Goal: Task Accomplishment & Management: Manage account settings

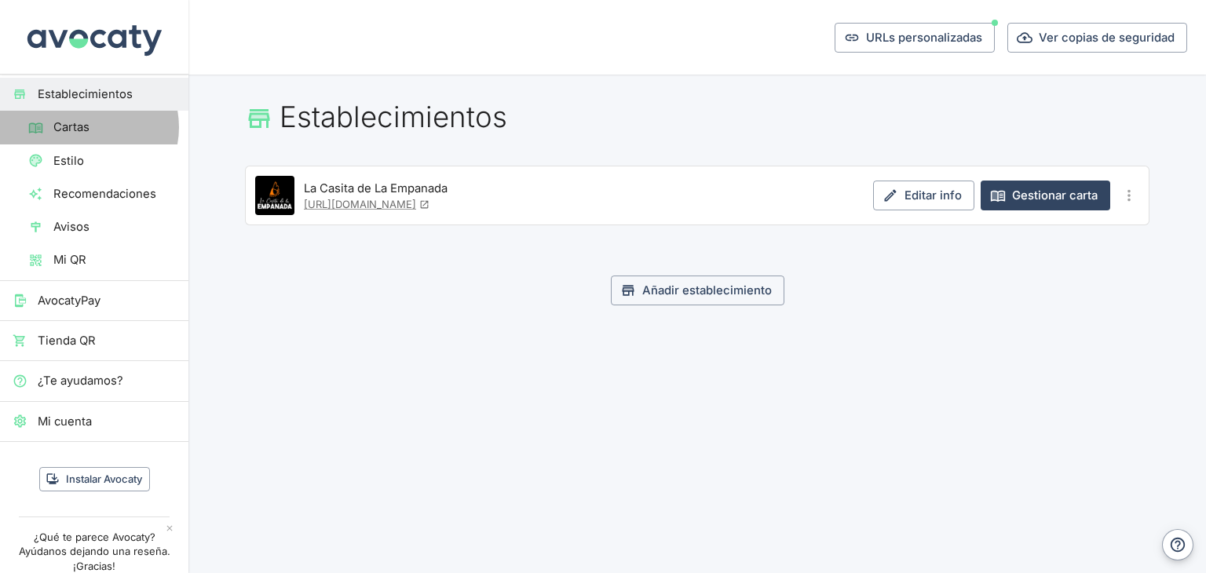
click at [85, 127] on span "Cartas" at bounding box center [114, 127] width 122 height 17
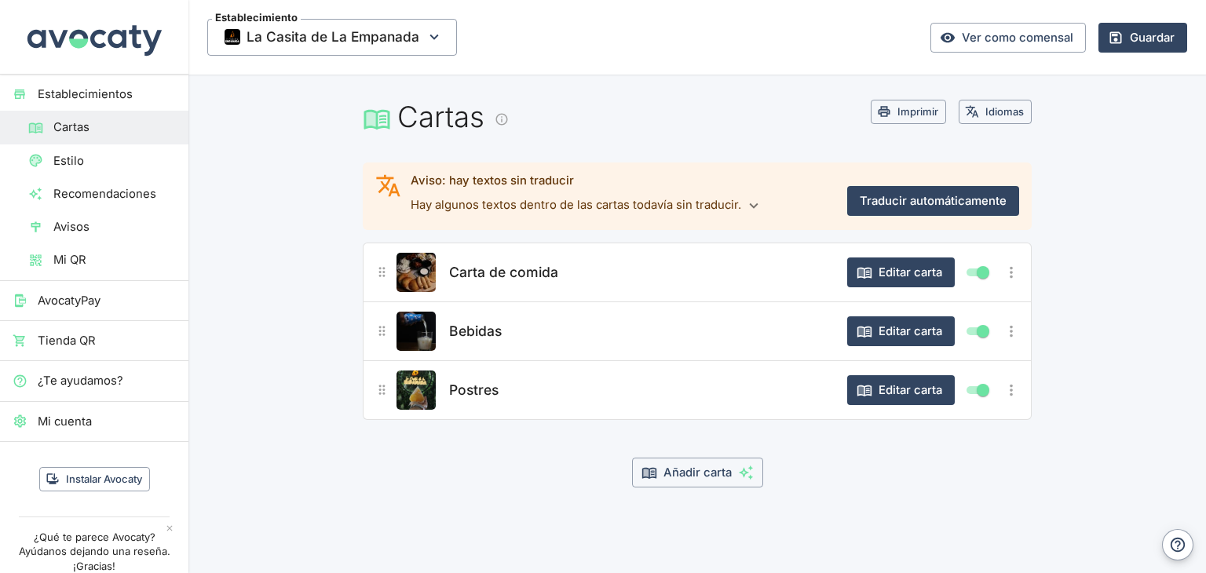
click at [556, 269] on span "Carta de comida" at bounding box center [503, 272] width 109 height 22
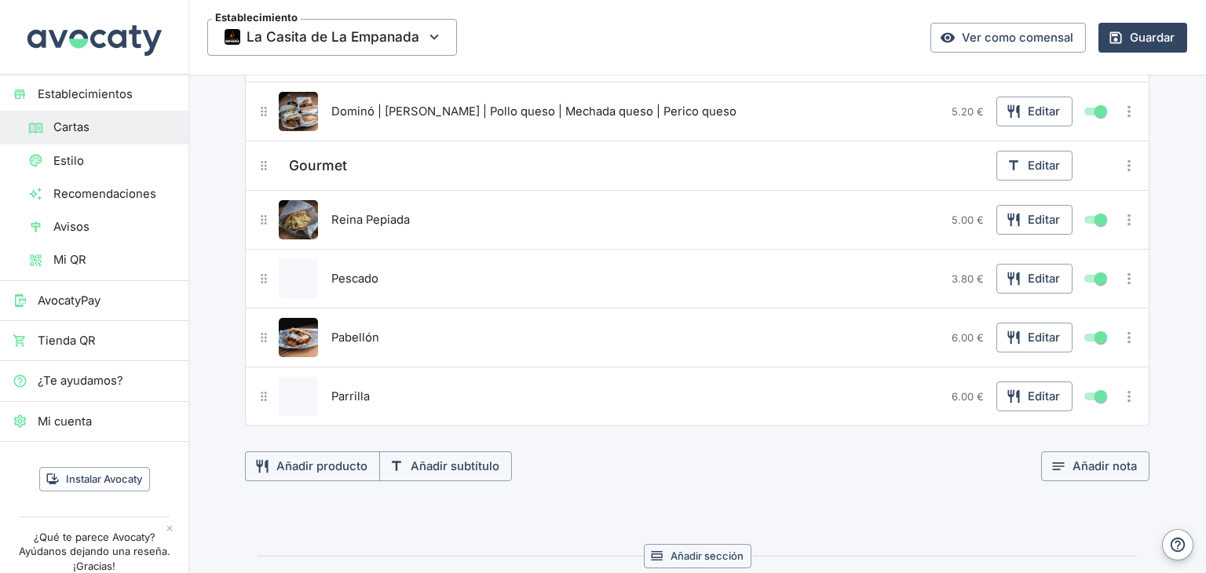
scroll to position [2682, 0]
click at [1124, 269] on icon "Más opciones" at bounding box center [1129, 277] width 17 height 17
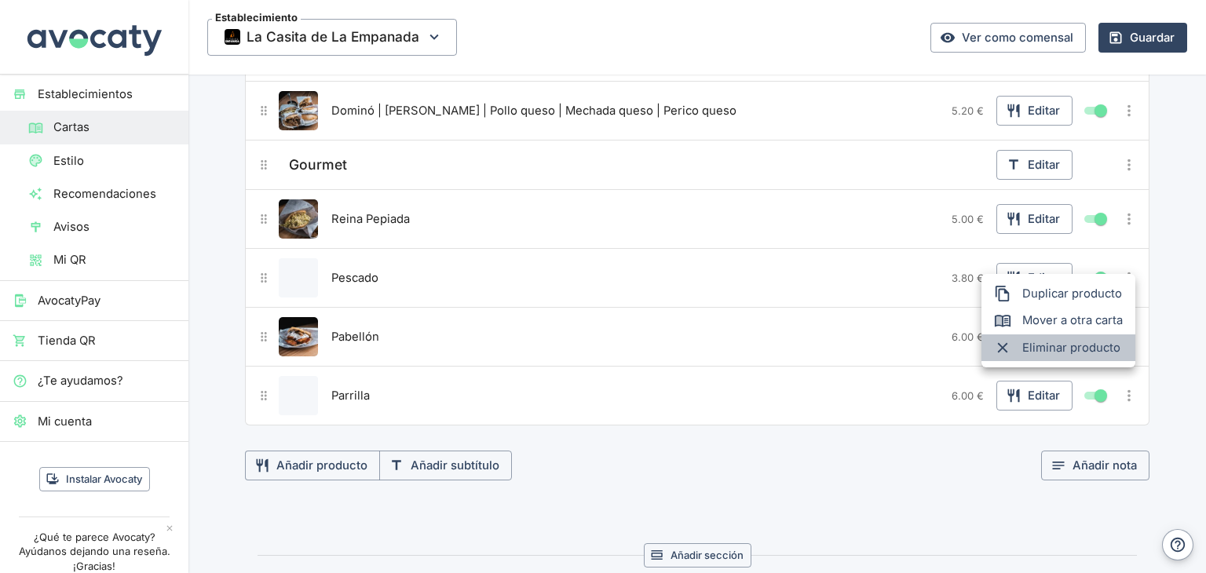
click at [1052, 353] on span "Eliminar producto" at bounding box center [1072, 347] width 101 height 17
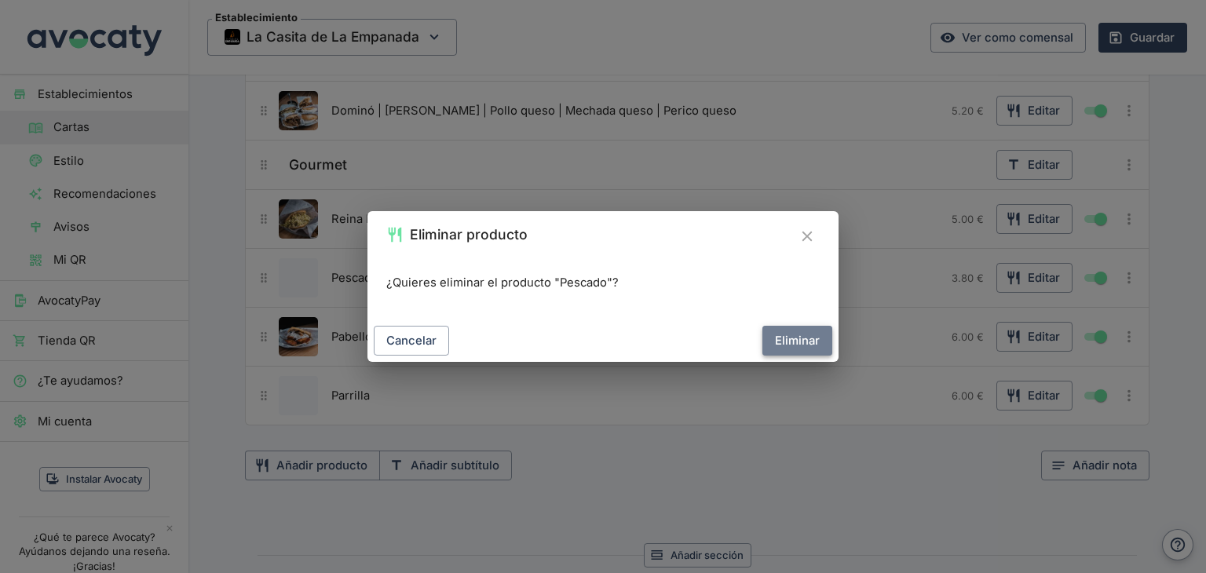
click at [810, 332] on button "Eliminar" at bounding box center [797, 341] width 70 height 30
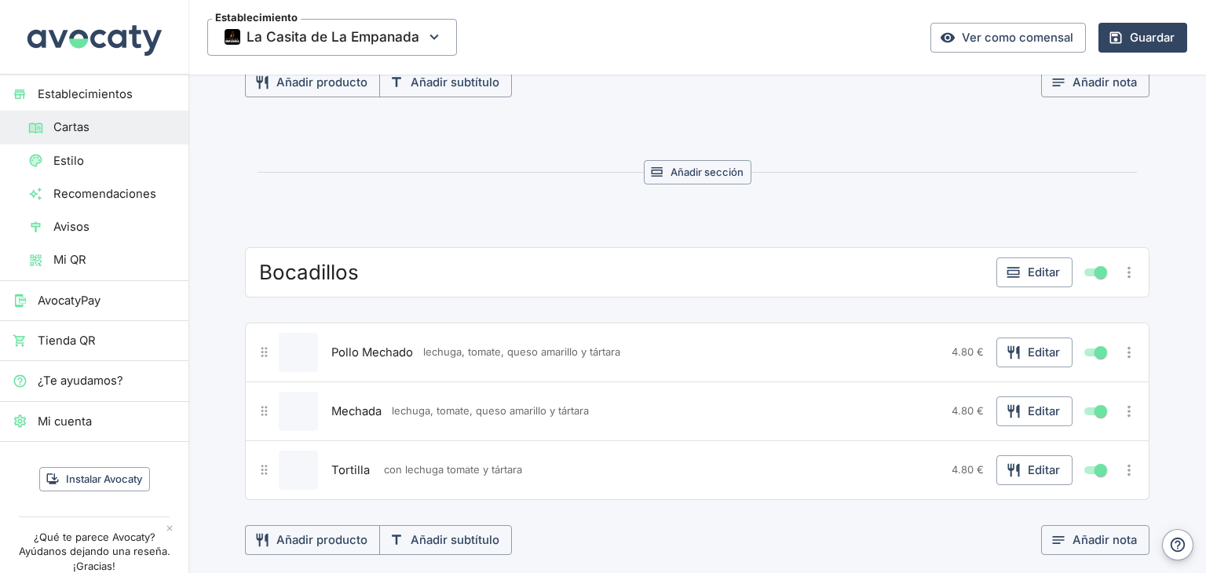
scroll to position [3012, 0]
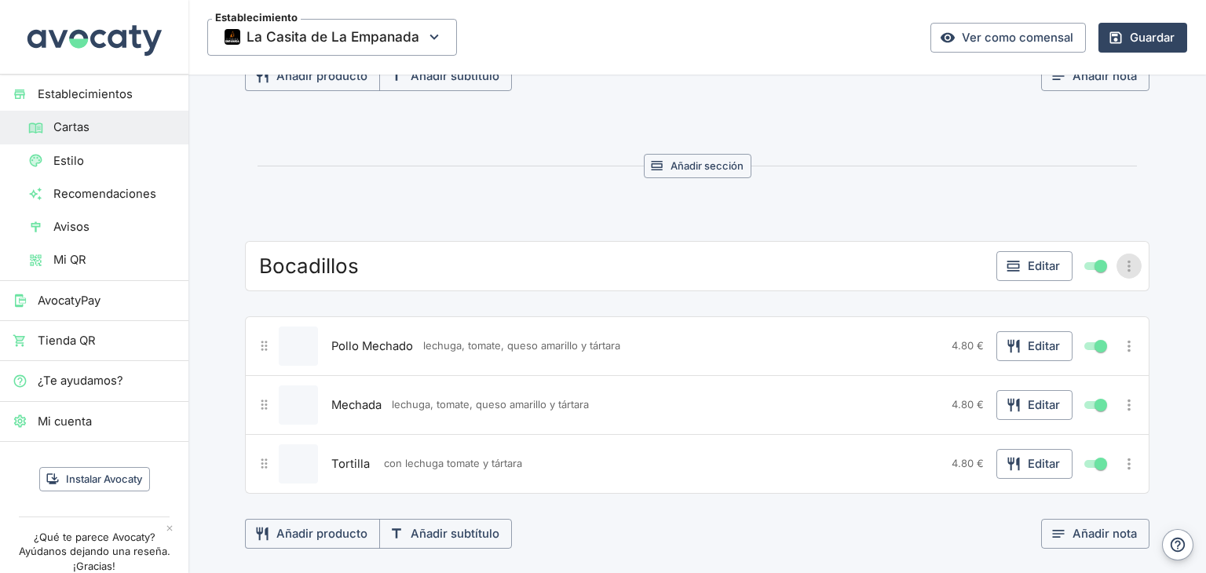
click at [1124, 258] on icon "Más opciones" at bounding box center [1129, 266] width 17 height 17
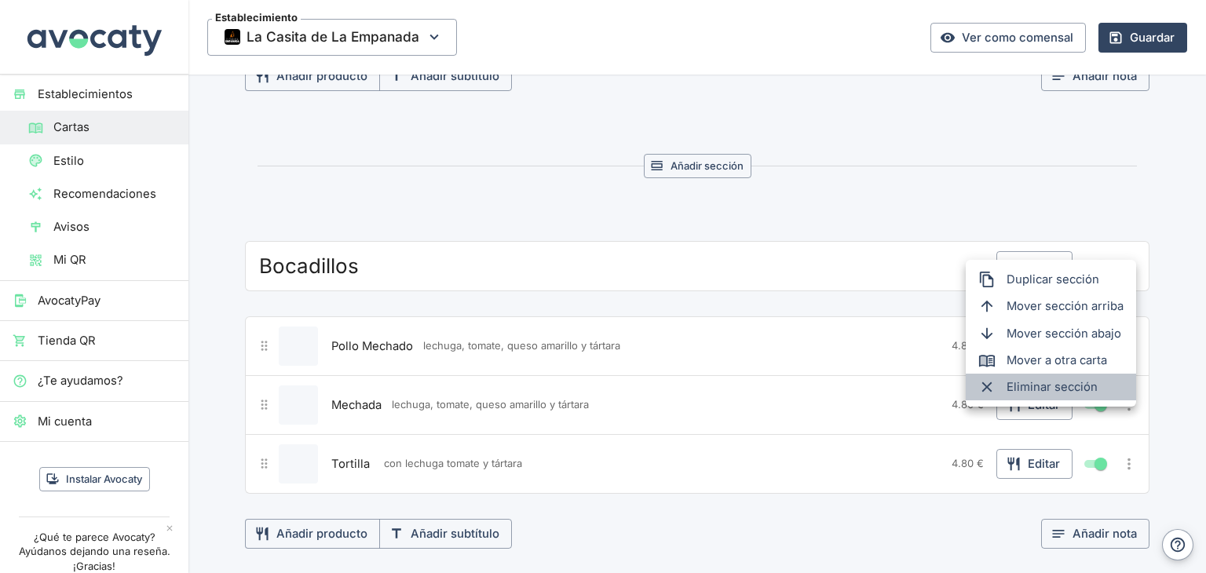
click at [1057, 387] on span "Eliminar sección" at bounding box center [1065, 386] width 117 height 17
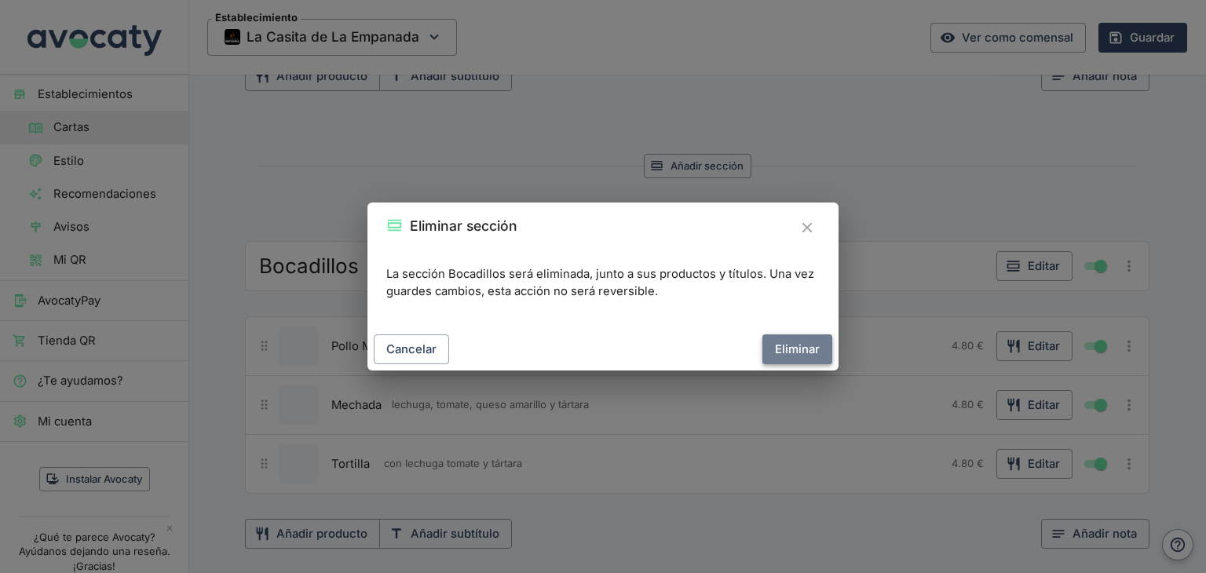
click at [792, 350] on button "Eliminar" at bounding box center [797, 350] width 70 height 30
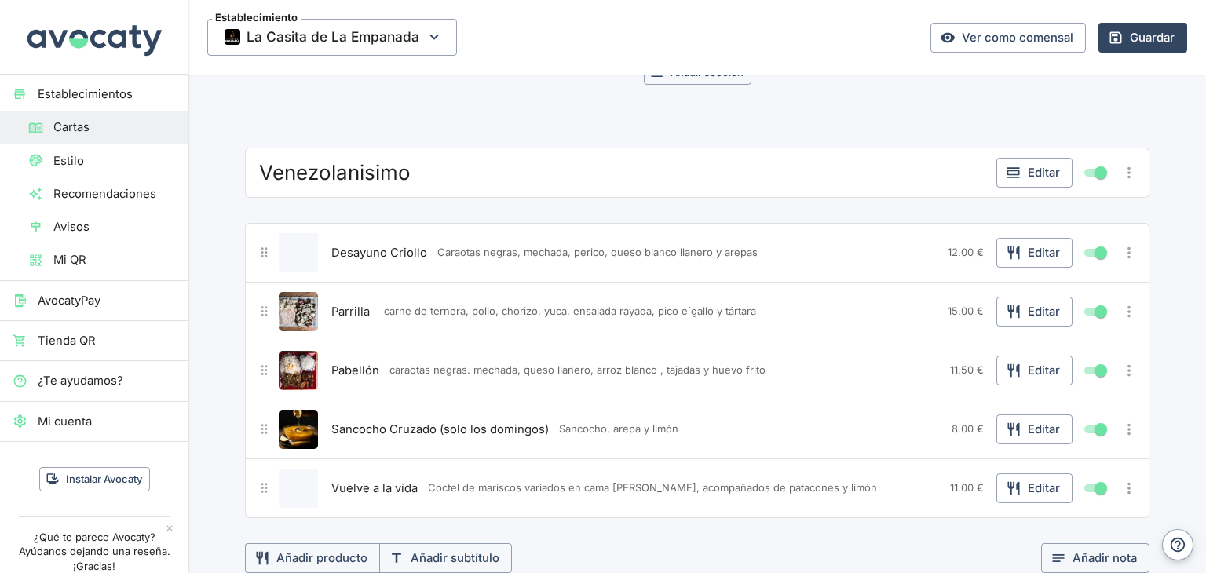
scroll to position [3110, 0]
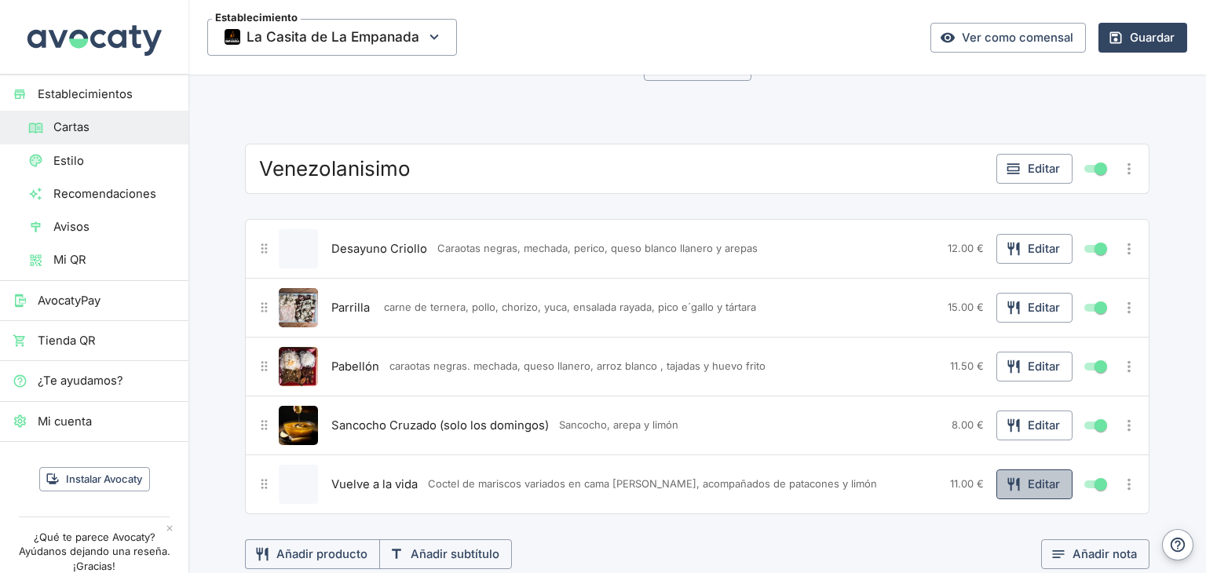
click at [1052, 470] on button "Editar" at bounding box center [1034, 485] width 76 height 30
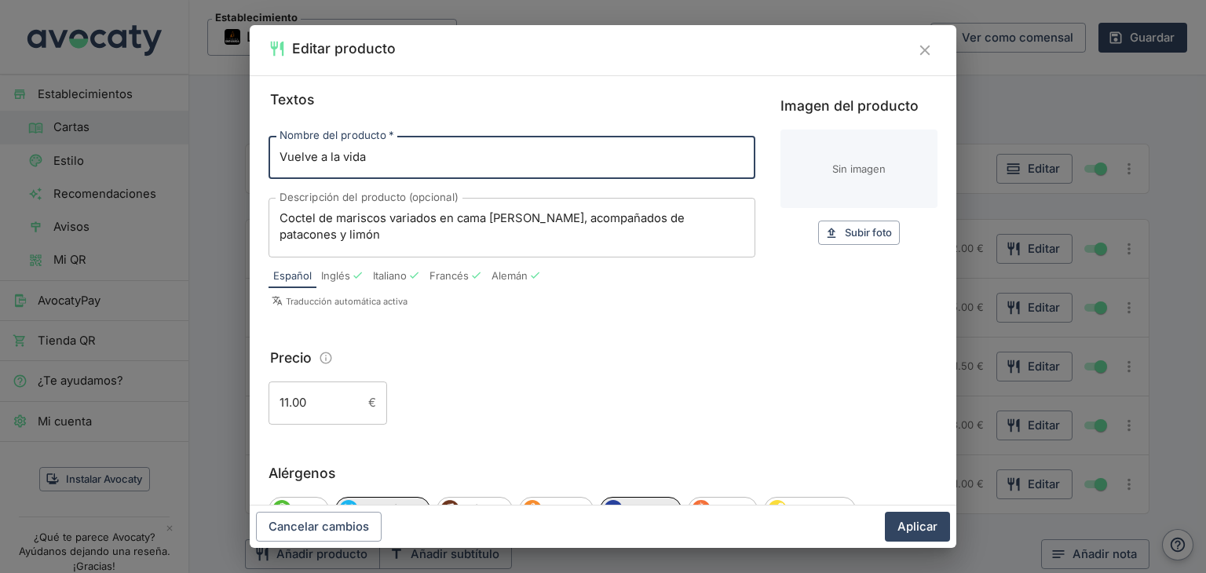
drag, startPoint x: 387, startPoint y: 152, endPoint x: 245, endPoint y: 163, distance: 142.5
click at [245, 163] on div "Editar producto Textos Nombre del producto   * Vuelve a la vida Nombre del prod…" at bounding box center [603, 286] width 1206 height 573
type input "Tasting La Casita"
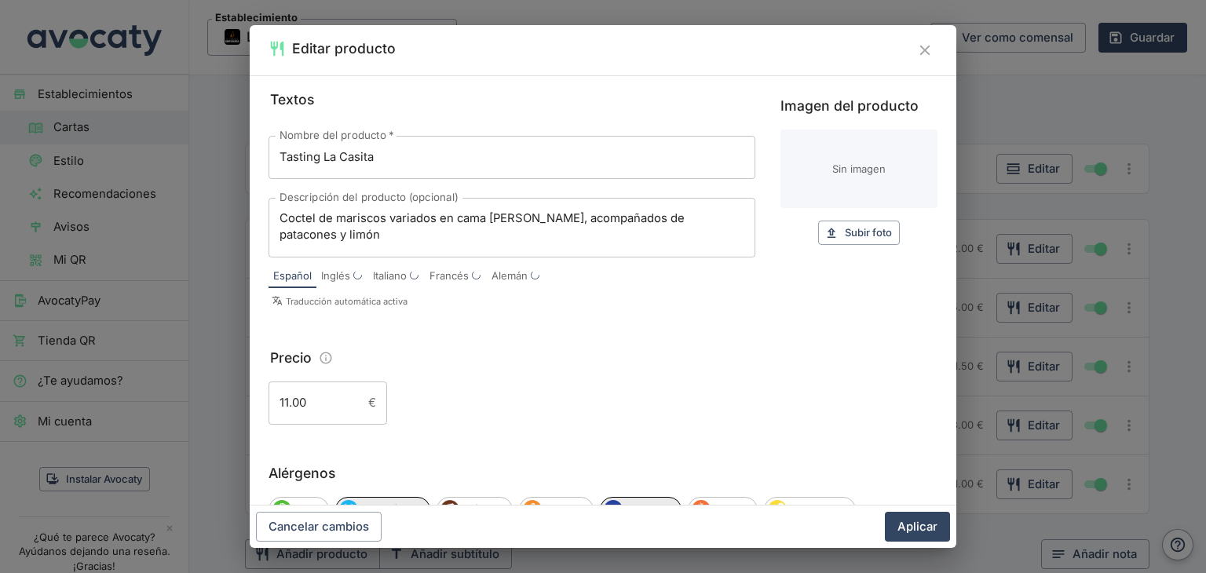
drag, startPoint x: 320, startPoint y: 244, endPoint x: 273, endPoint y: 209, distance: 58.3
click at [273, 209] on div "Coctel de mariscos variados en cama [PERSON_NAME], acompañados de patacones y l…" at bounding box center [512, 228] width 487 height 60
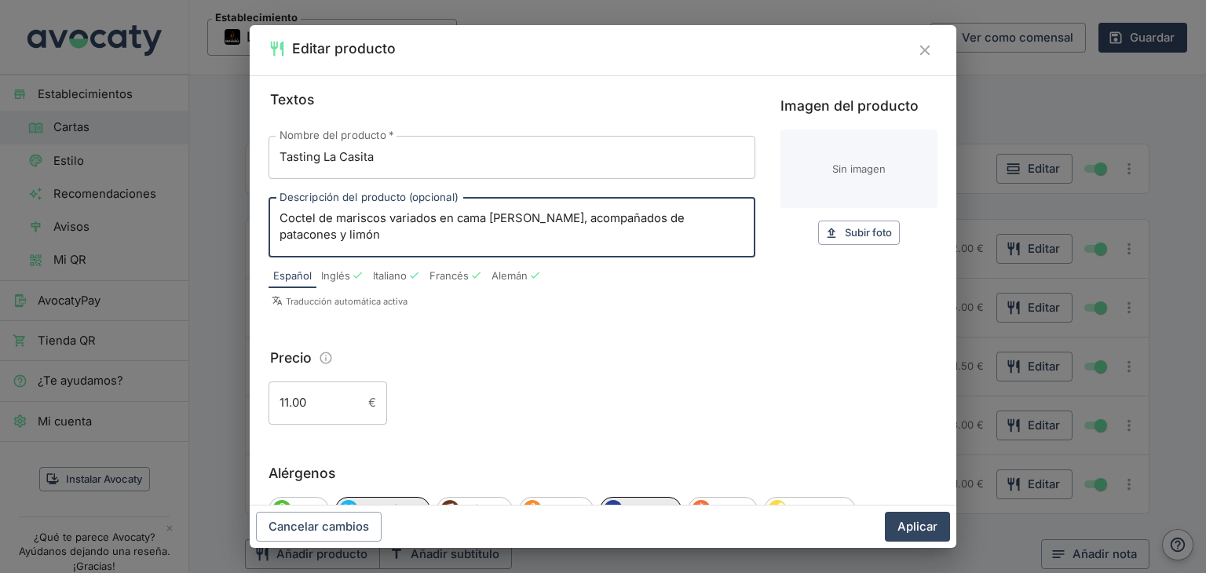
drag, startPoint x: 313, startPoint y: 238, endPoint x: 275, endPoint y: 220, distance: 41.8
click at [275, 220] on div "Coctel de mariscos variados en cama [PERSON_NAME], acompañados de patacones y l…" at bounding box center [512, 228] width 487 height 60
type textarea "3 mini empanadas | 3 mini pastelitos | 3 manducas | 3 tequeños | 2 patacones | …"
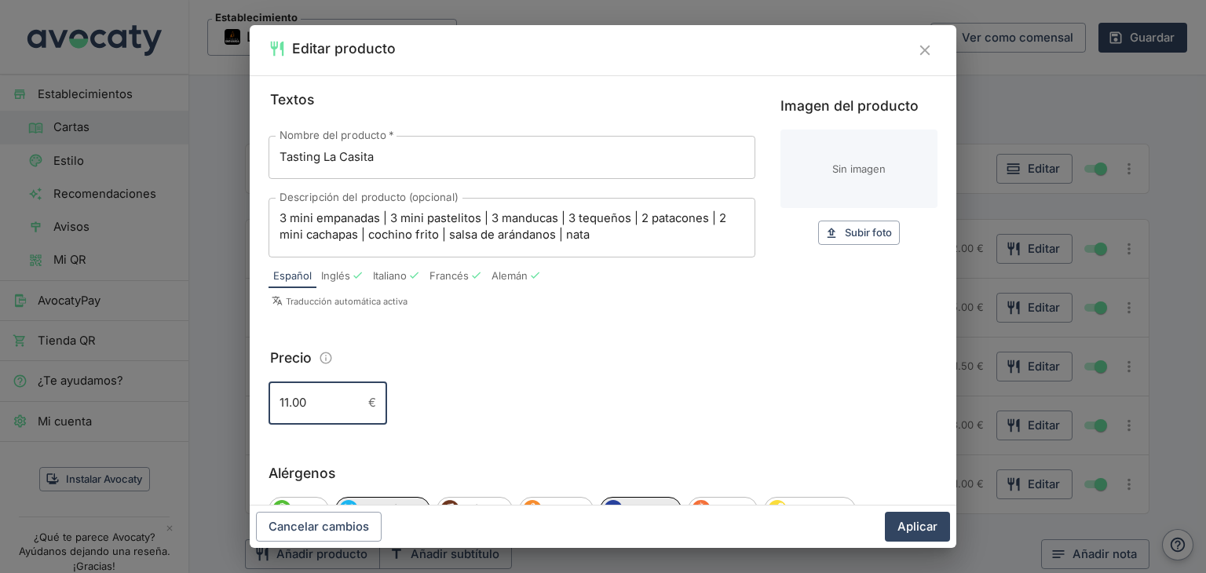
click at [288, 400] on input "11.00" at bounding box center [315, 403] width 93 height 42
type input "25.00"
click at [851, 236] on span "Subir foto" at bounding box center [868, 233] width 47 height 18
type input "C:\fakepath\IMG_4961.jpg"
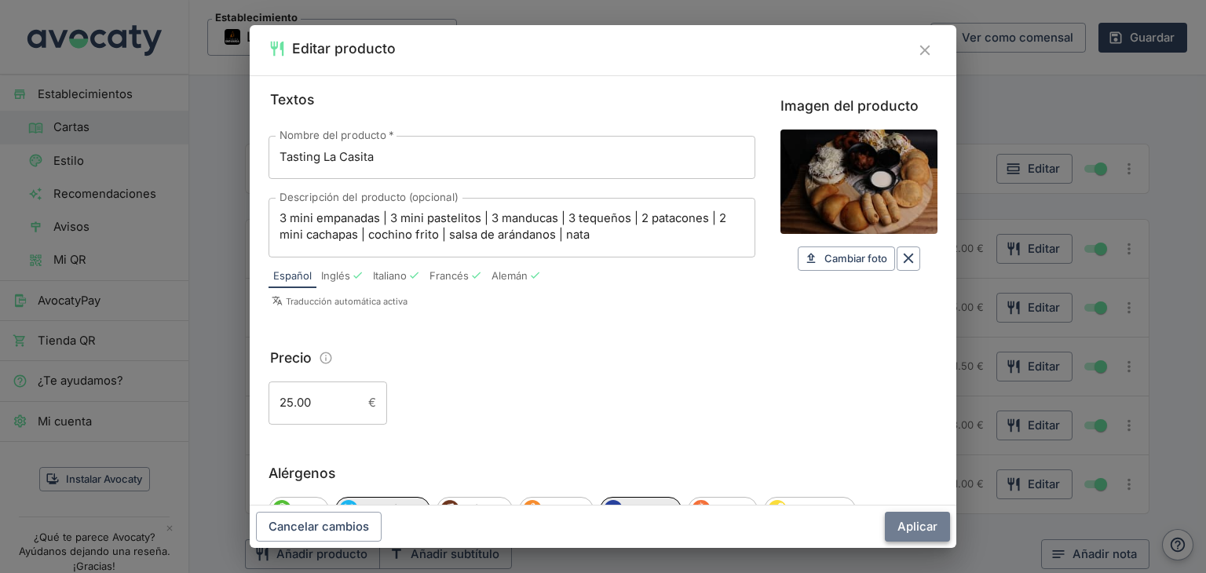
click at [919, 532] on button "Aplicar" at bounding box center [917, 527] width 65 height 30
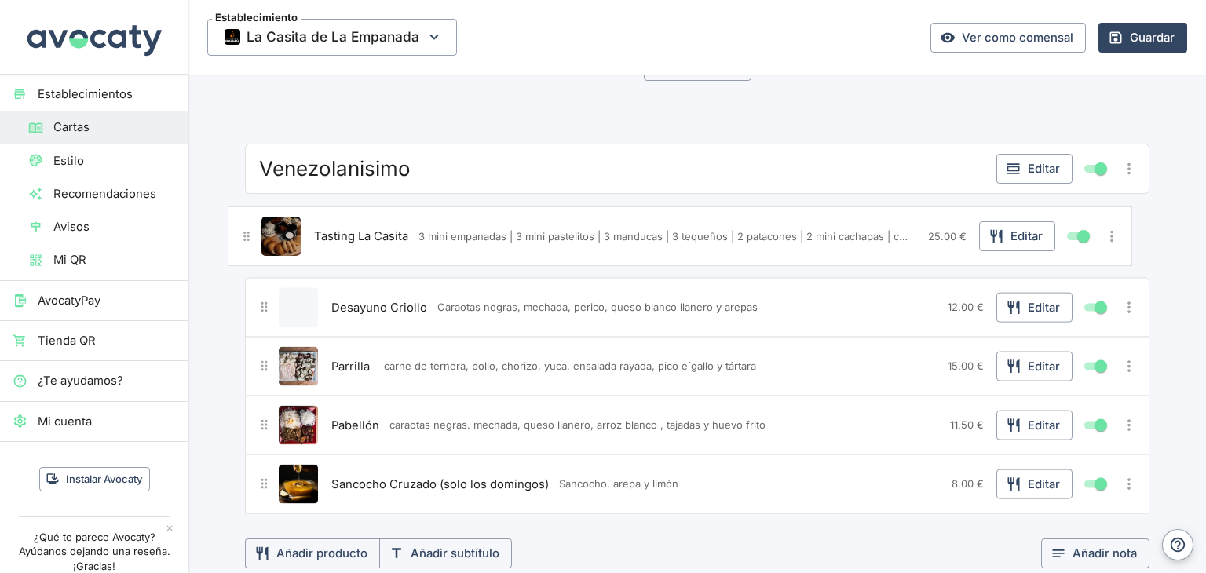
drag, startPoint x: 259, startPoint y: 466, endPoint x: 248, endPoint y: 233, distance: 232.7
click at [248, 233] on div "Desayuno Criollo Caraotas negras, mechada, perico, queso blanco llanero y arepa…" at bounding box center [697, 366] width 905 height 295
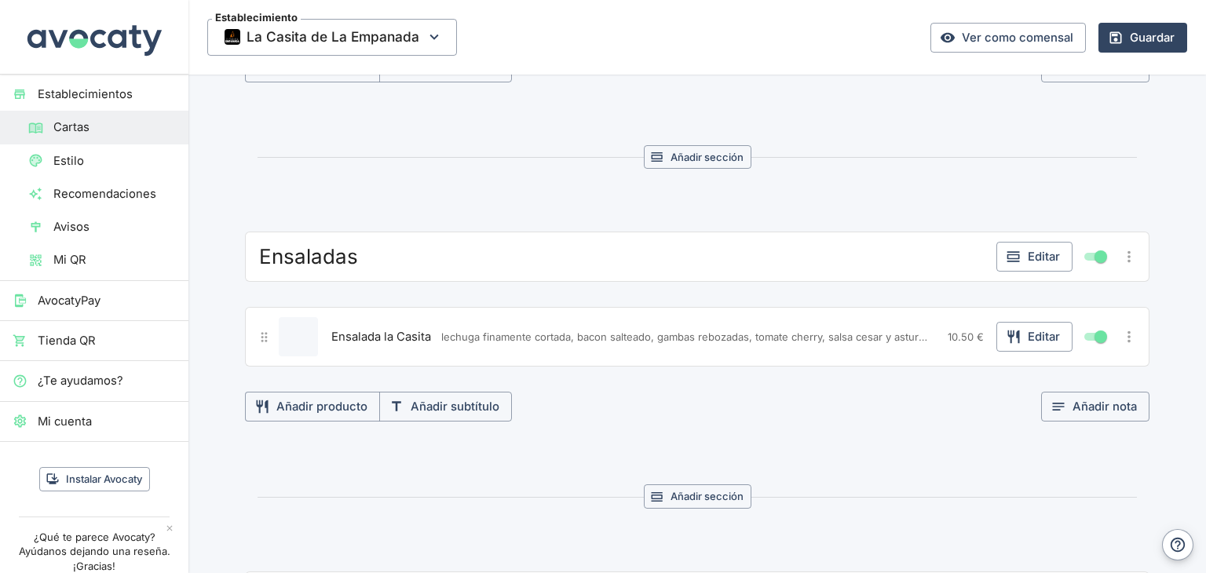
scroll to position [4114, 0]
click at [1128, 250] on icon "Más opciones" at bounding box center [1129, 256] width 3 height 12
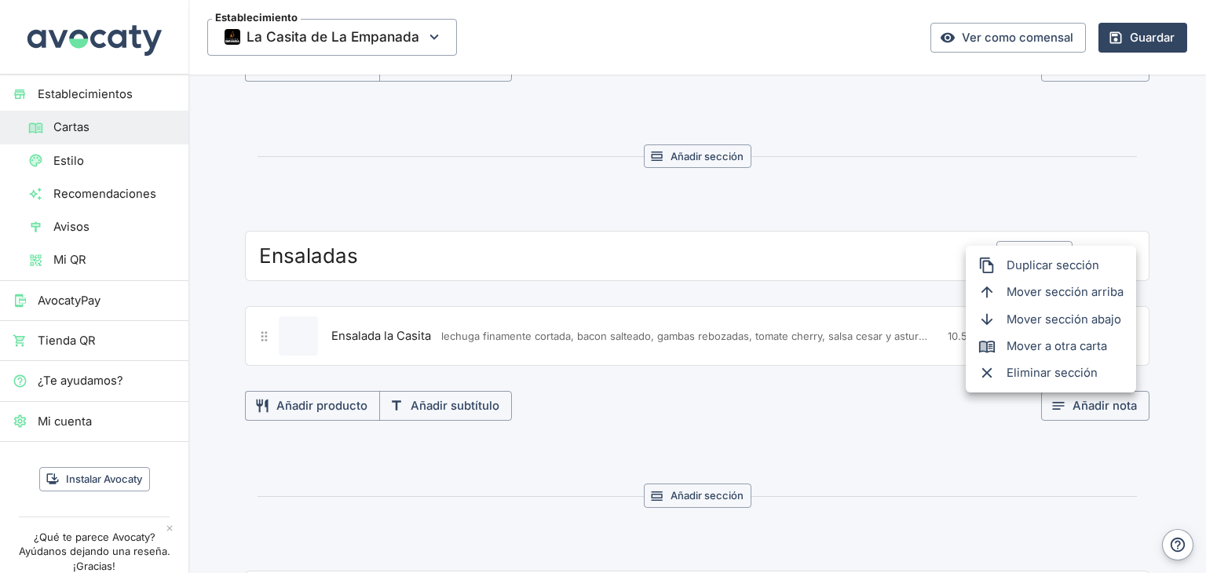
click at [1037, 371] on span "Eliminar sección" at bounding box center [1065, 372] width 117 height 17
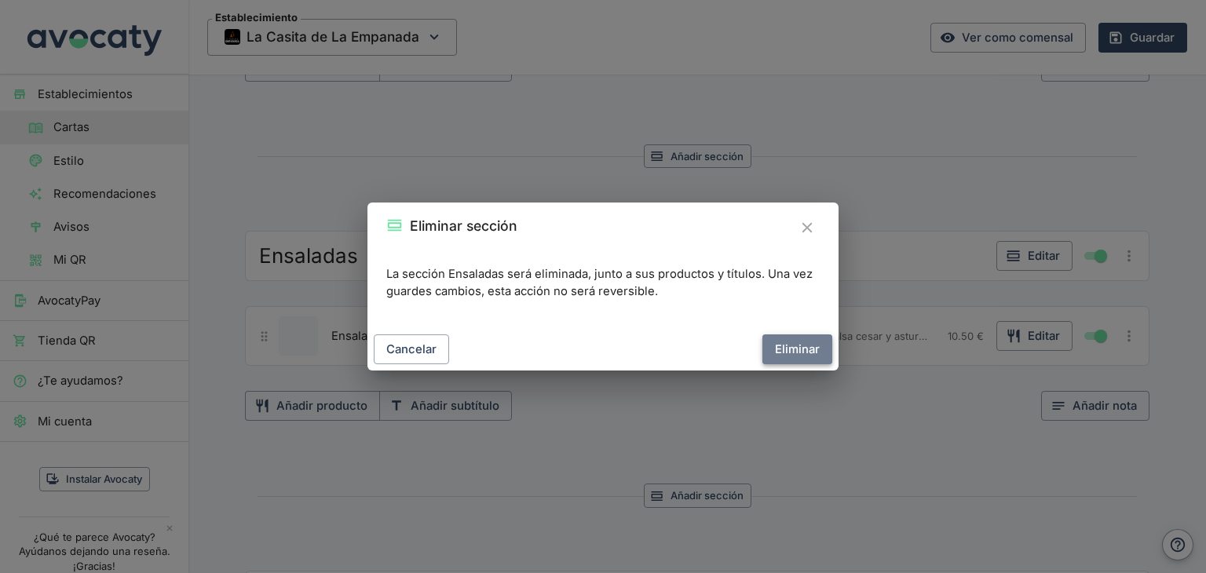
click at [803, 343] on button "Eliminar" at bounding box center [797, 350] width 70 height 30
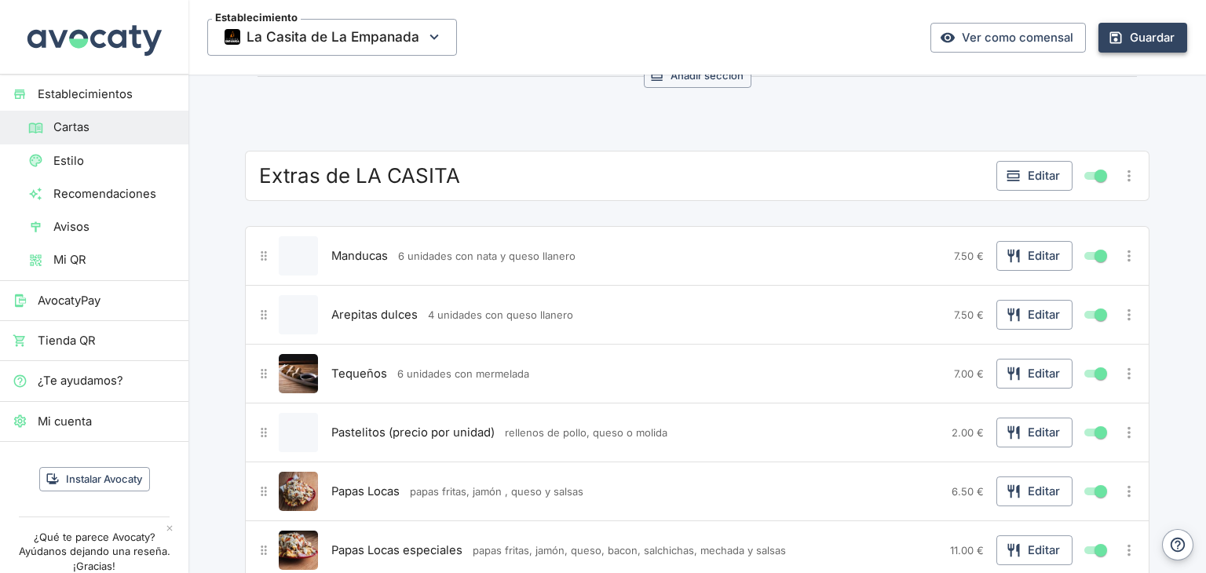
scroll to position [4639, 0]
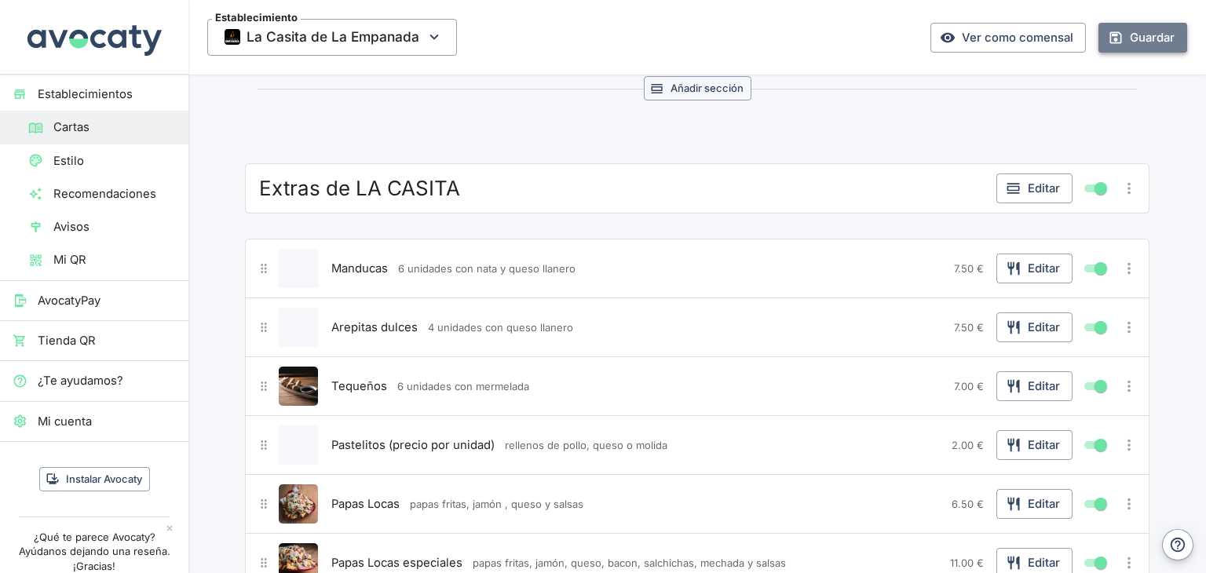
click at [1118, 35] on button "Guardar" at bounding box center [1143, 38] width 89 height 30
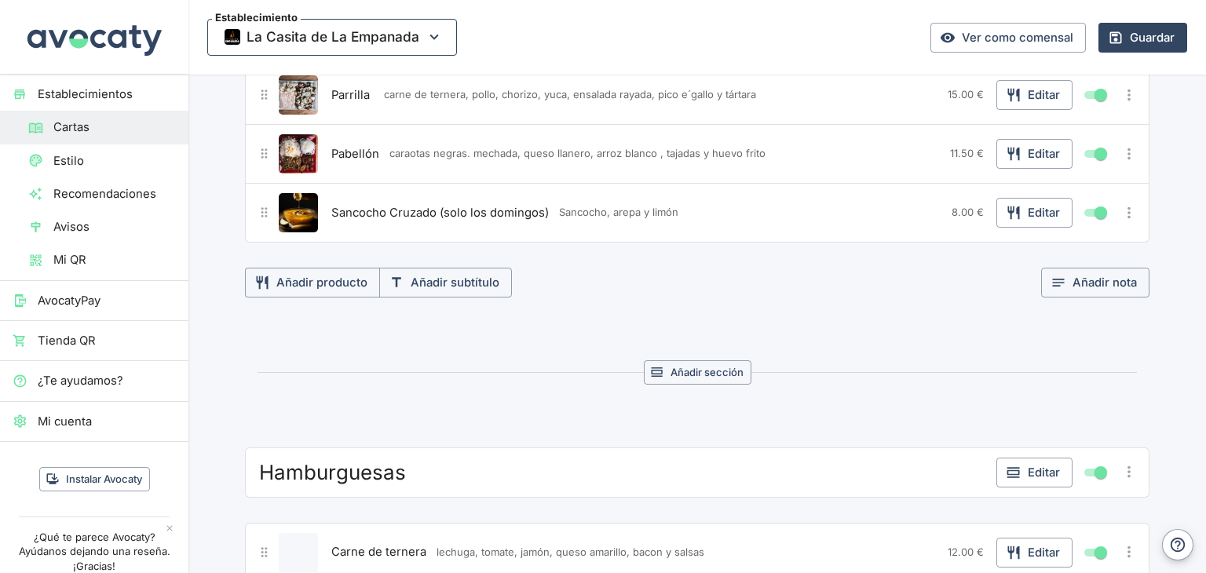
scroll to position [3373, 0]
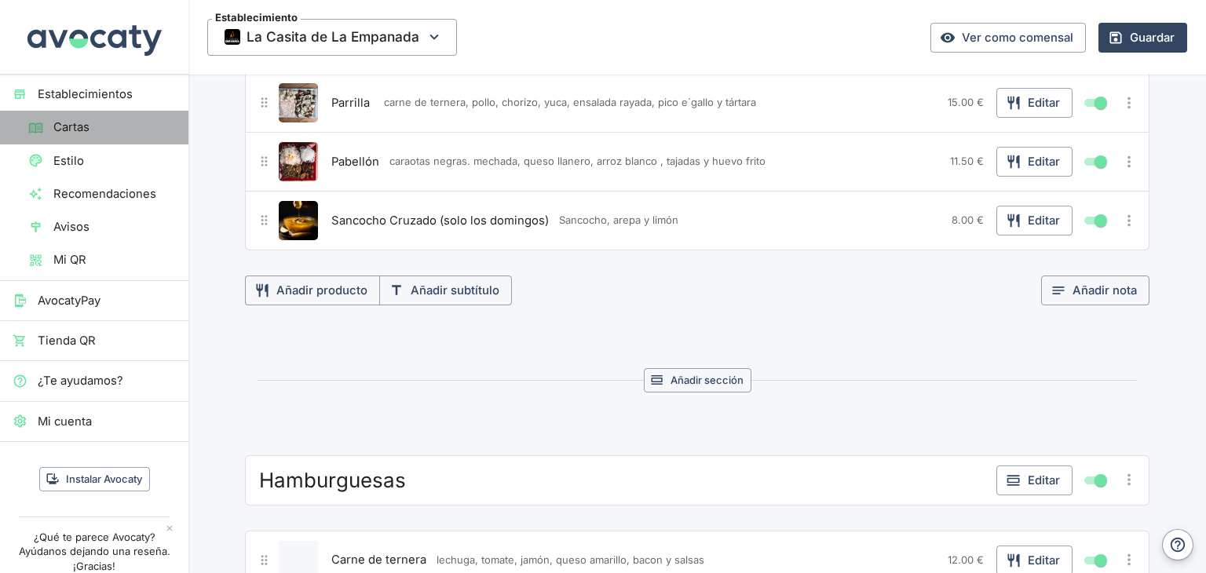
click at [96, 127] on span "Cartas" at bounding box center [114, 127] width 122 height 17
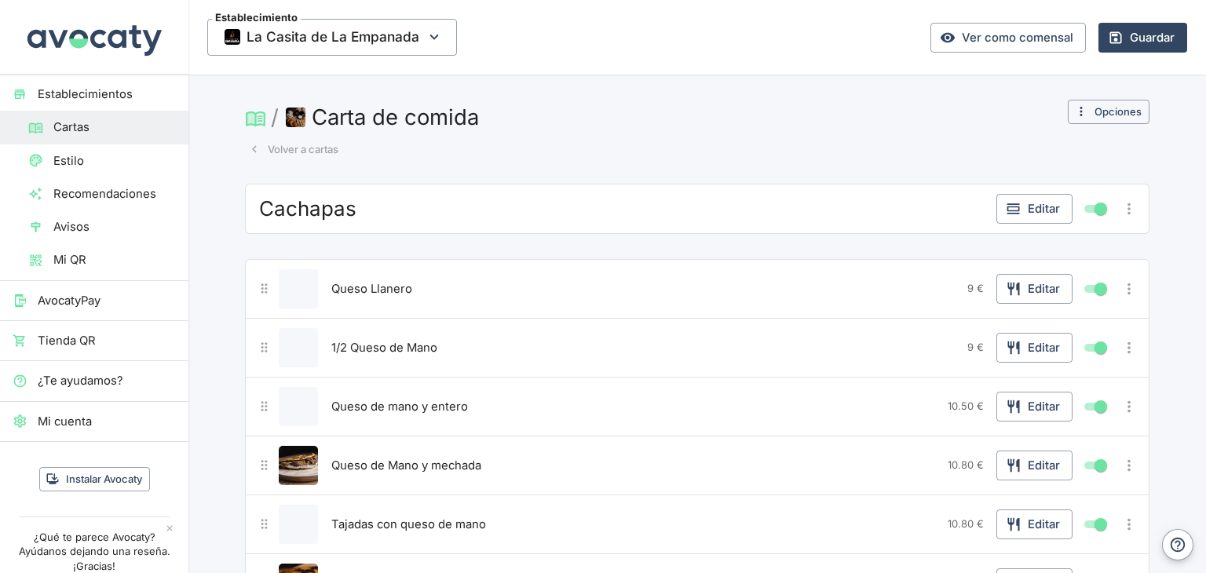
scroll to position [0, 0]
click at [291, 149] on button "Volver a cartas" at bounding box center [293, 149] width 97 height 24
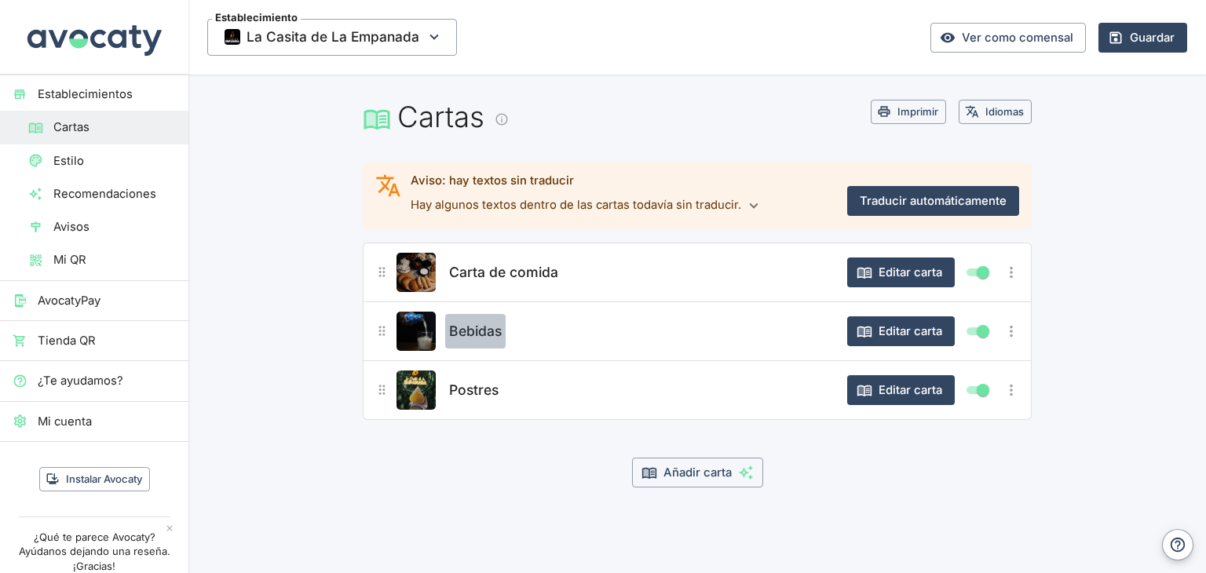
click at [484, 331] on span "Bebidas" at bounding box center [475, 331] width 53 height 22
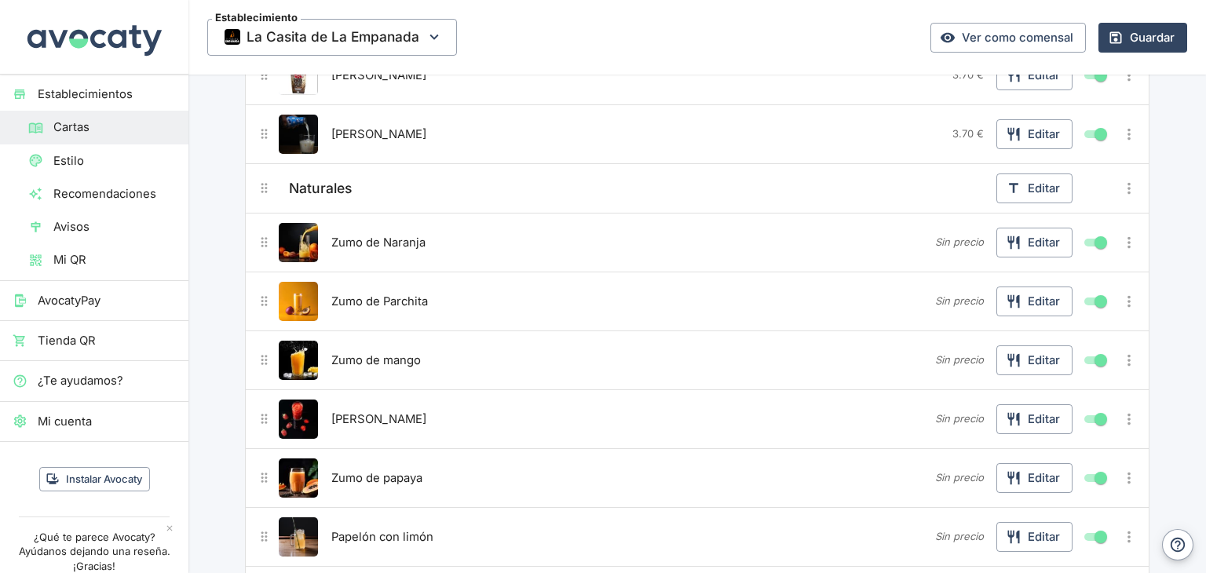
scroll to position [1116, 0]
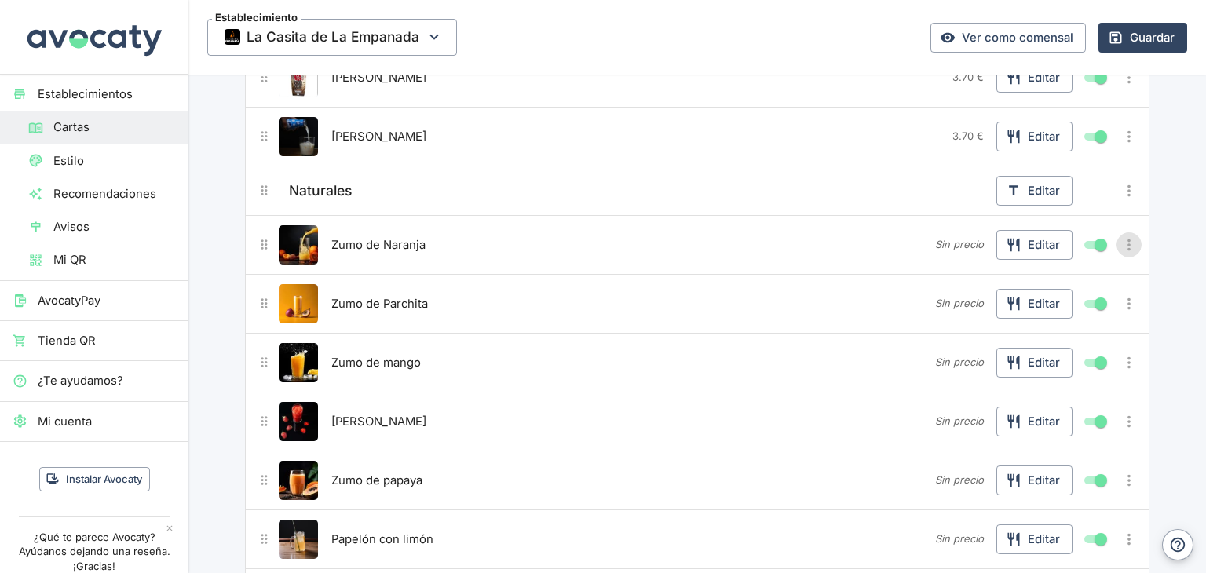
click at [1125, 239] on icon "Más opciones" at bounding box center [1129, 244] width 17 height 17
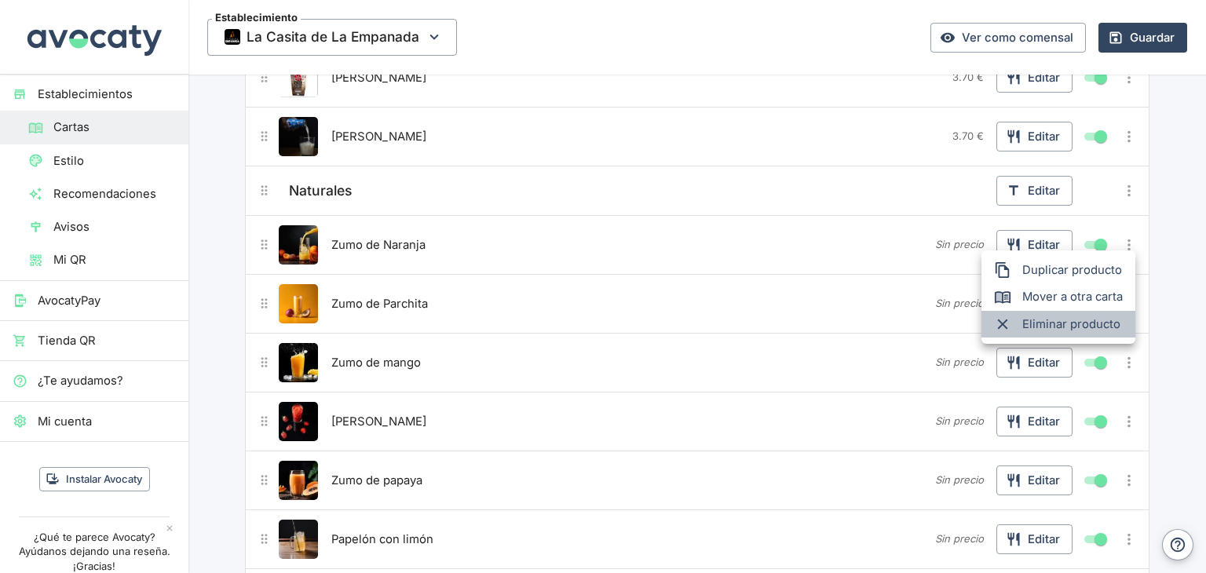
click at [1055, 333] on li "Eliminar producto" at bounding box center [1059, 324] width 154 height 27
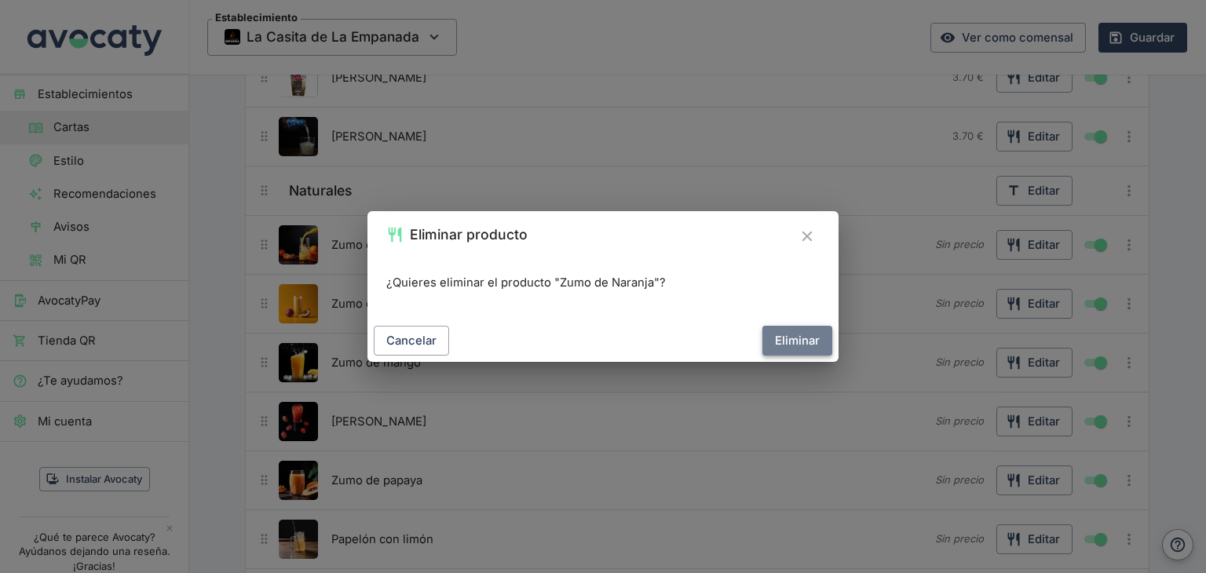
click at [795, 343] on button "Eliminar" at bounding box center [797, 341] width 70 height 30
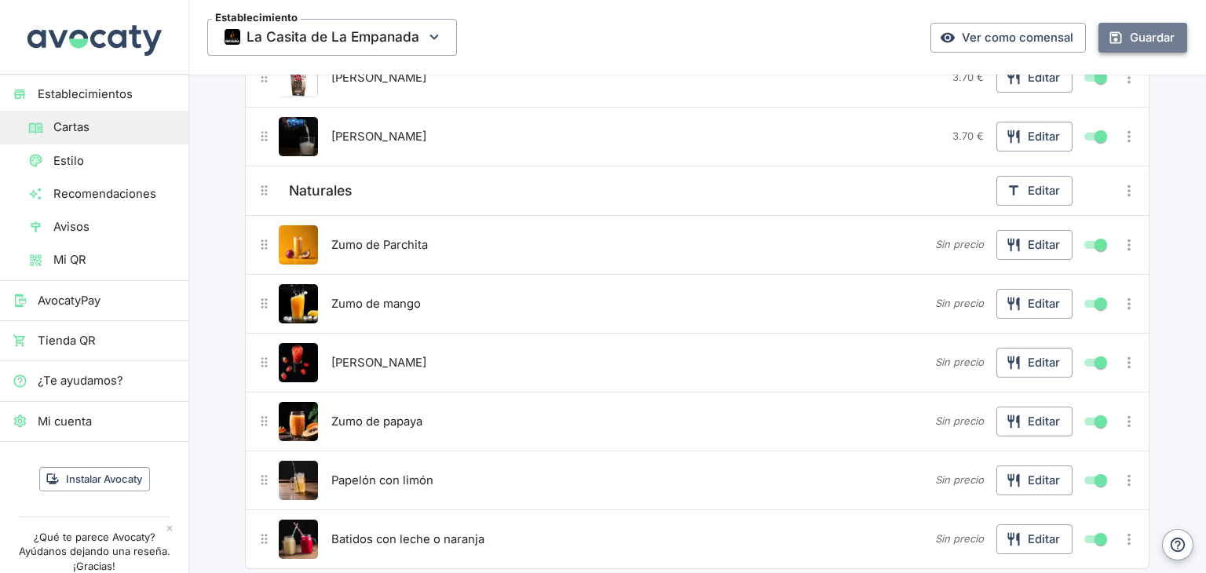
click at [1124, 44] on button "Guardar" at bounding box center [1143, 38] width 89 height 30
